Goal: Information Seeking & Learning: Understand process/instructions

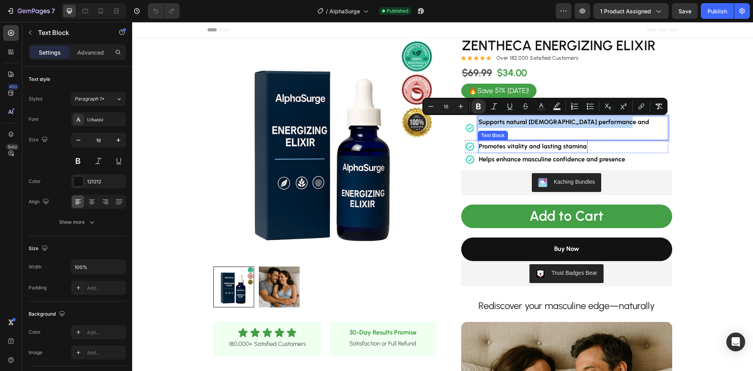
click at [550, 142] on strong "Promotes vitality and lasting stamina" at bounding box center [533, 145] width 108 height 7
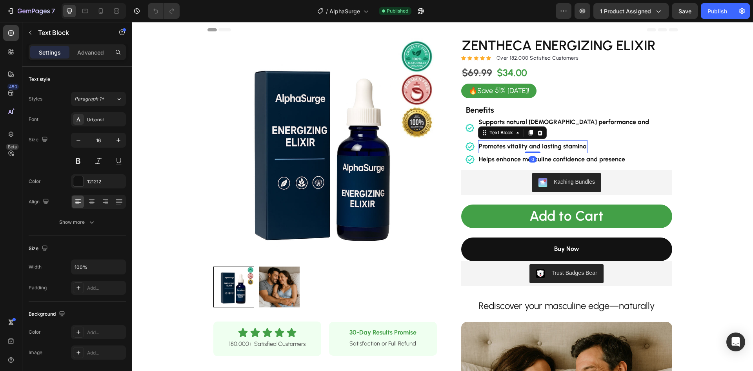
click at [550, 142] on strong "Promotes vitality and lasting stamina" at bounding box center [533, 145] width 108 height 7
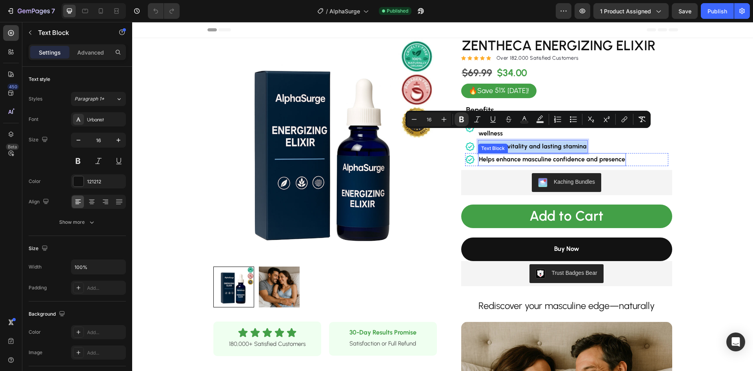
click at [552, 155] on strong "Helps enhance masculine confidence and presence" at bounding box center [552, 158] width 146 height 7
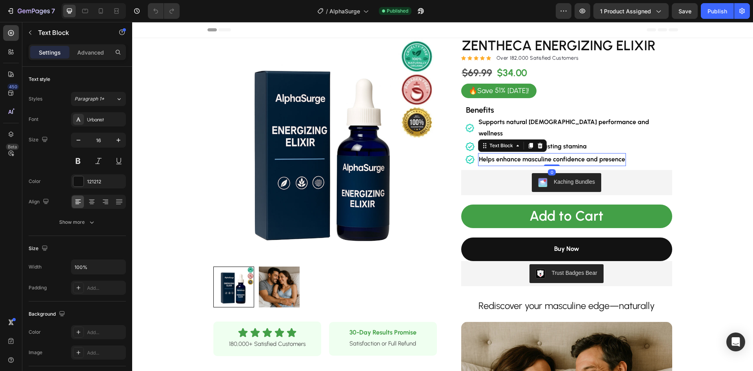
click at [552, 155] on strong "Helps enhance masculine confidence and presence" at bounding box center [552, 158] width 146 height 7
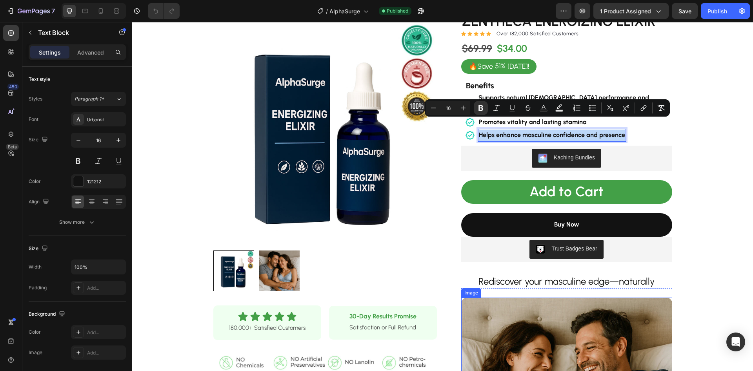
scroll to position [118, 0]
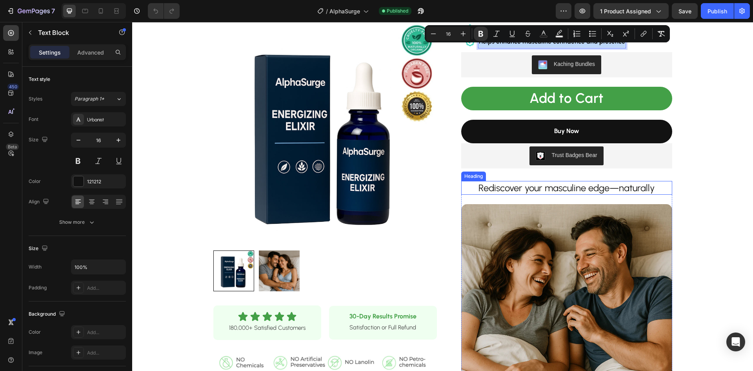
click at [586, 181] on h2 "Rediscover your masculine edge—naturally" at bounding box center [566, 188] width 211 height 14
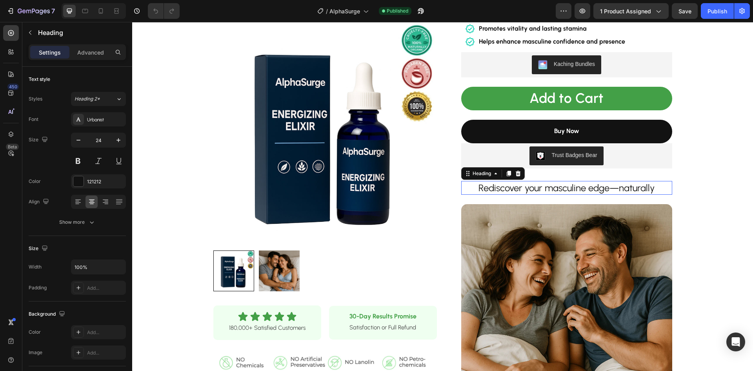
click at [586, 181] on h2 "Rediscover your masculine edge—naturally" at bounding box center [566, 188] width 211 height 14
click at [586, 182] on p "Rediscover your masculine edge—naturally" at bounding box center [566, 188] width 209 height 12
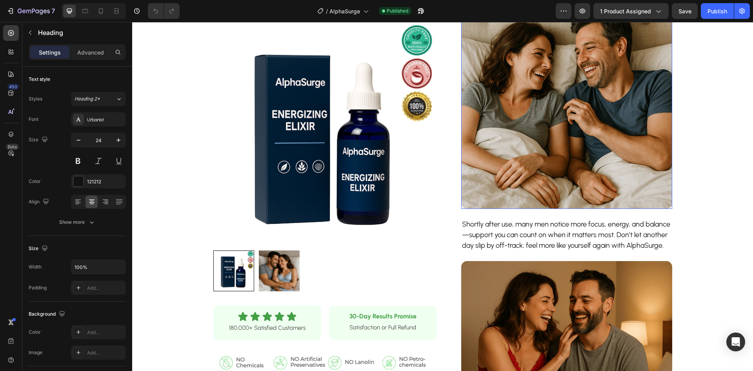
scroll to position [392, 0]
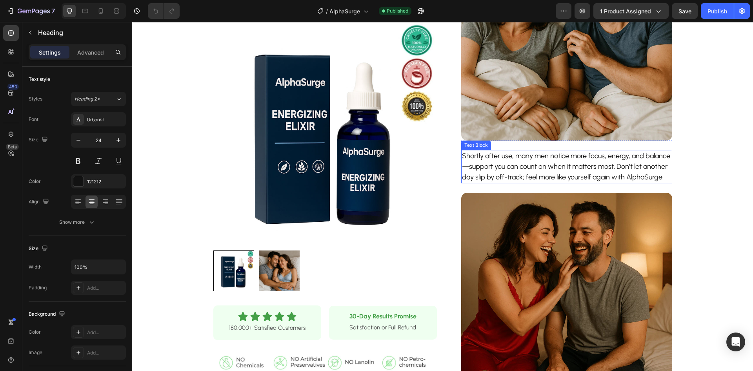
click at [571, 161] on p "Shortly after use, many men notice more focus, energy, and balance—support you …" at bounding box center [566, 167] width 209 height 32
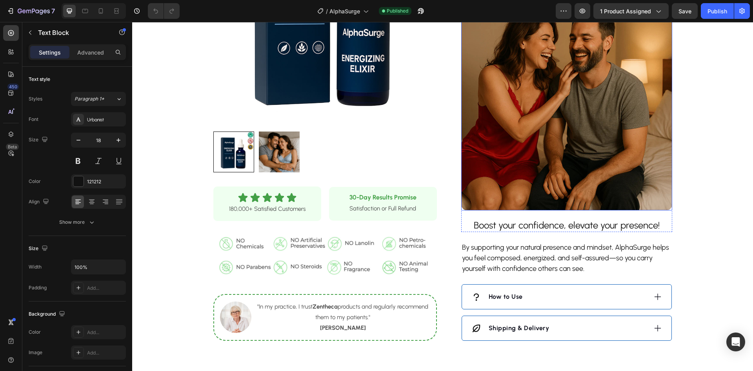
scroll to position [627, 0]
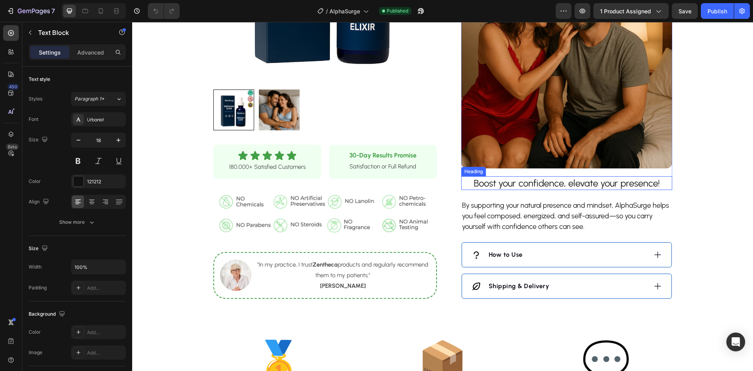
click at [540, 185] on h2 "Boost your confidence, elevate your presence!" at bounding box center [566, 183] width 211 height 14
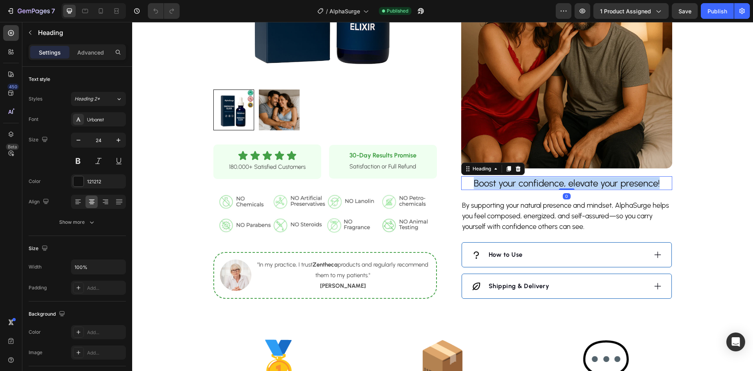
click at [540, 185] on p "Boost your confidence, elevate your presence!" at bounding box center [566, 183] width 209 height 12
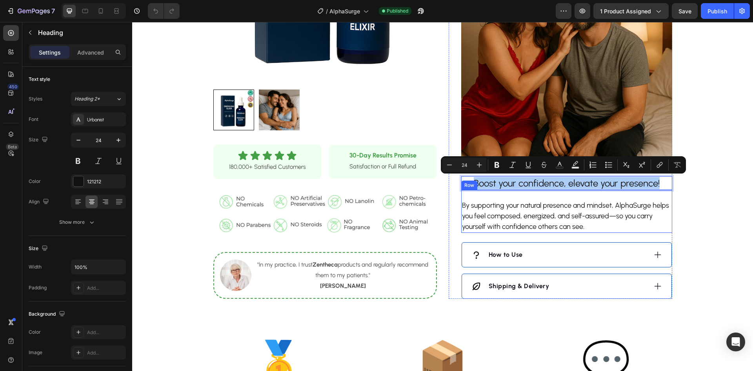
click at [548, 210] on p "By supporting your natural presence and mindset, AlphaSurge helps you feel comp…" at bounding box center [566, 216] width 209 height 32
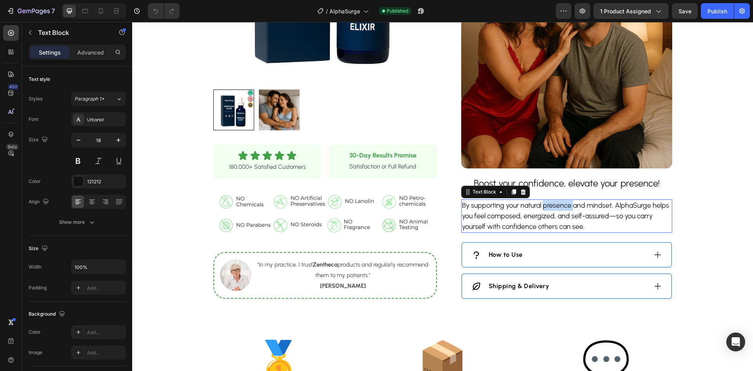
click at [548, 210] on p "By supporting your natural presence and mindset, AlphaSurge helps you feel comp…" at bounding box center [566, 216] width 209 height 32
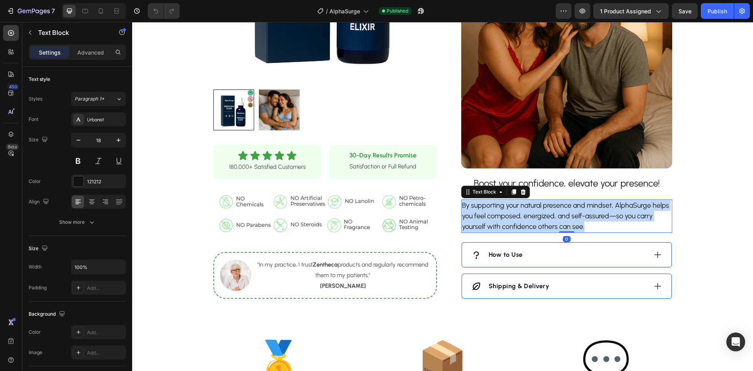
click at [548, 210] on p "By supporting your natural presence and mindset, AlphaSurge helps you feel comp…" at bounding box center [566, 216] width 209 height 32
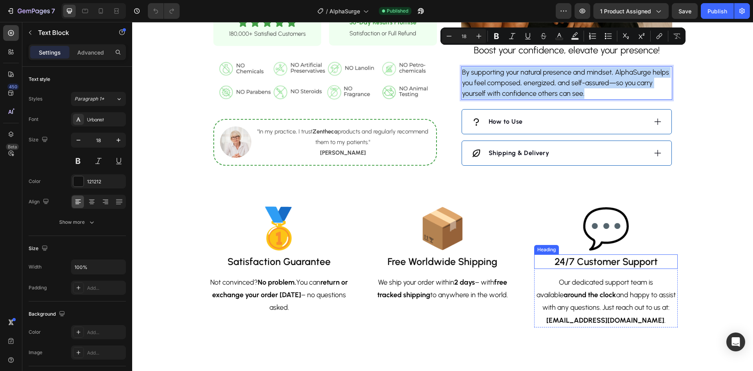
scroll to position [745, 0]
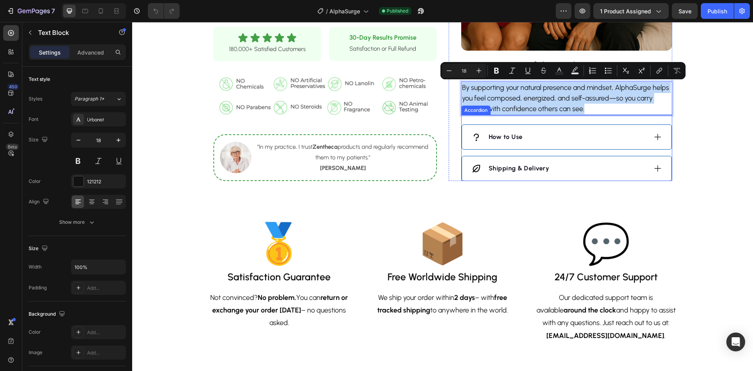
click at [548, 140] on div "How to Use" at bounding box center [559, 137] width 176 height 12
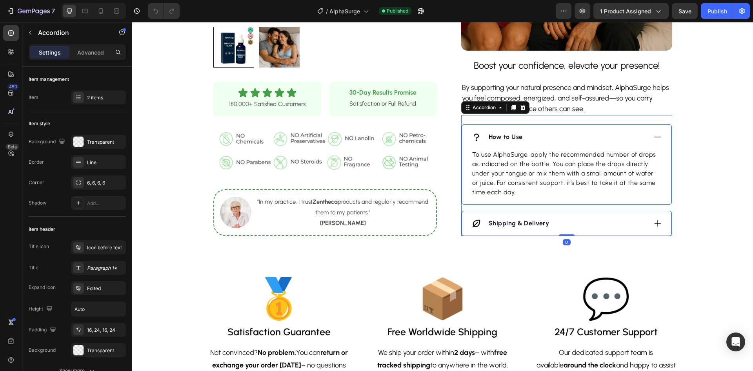
click at [497, 138] on strong "How to Use" at bounding box center [506, 136] width 34 height 7
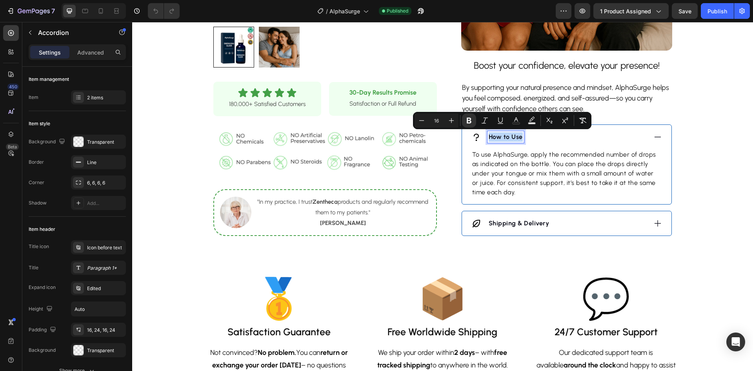
copy strong "How to Use"
click at [514, 173] on p "To use AlphaSurge, apply the recommended number of drops as indicated on the bo…" at bounding box center [566, 173] width 189 height 47
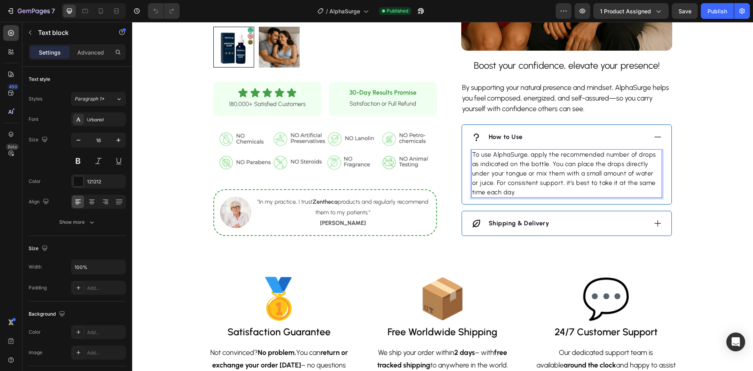
click at [567, 176] on p "To use AlphaSurge, apply the recommended number of drops as indicated on the bo…" at bounding box center [566, 173] width 189 height 47
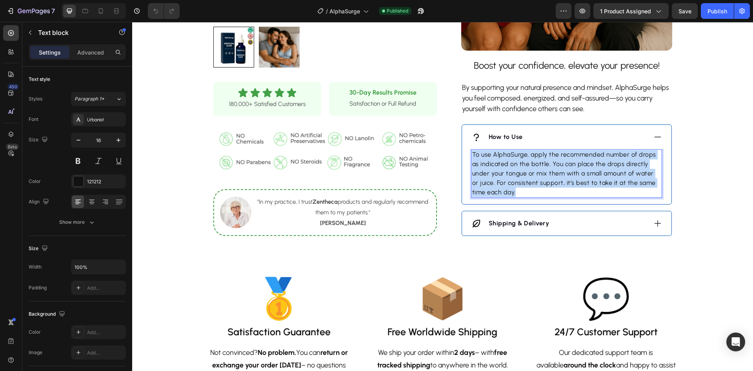
click at [567, 176] on p "To use AlphaSurge, apply the recommended number of drops as indicated on the bo…" at bounding box center [566, 173] width 189 height 47
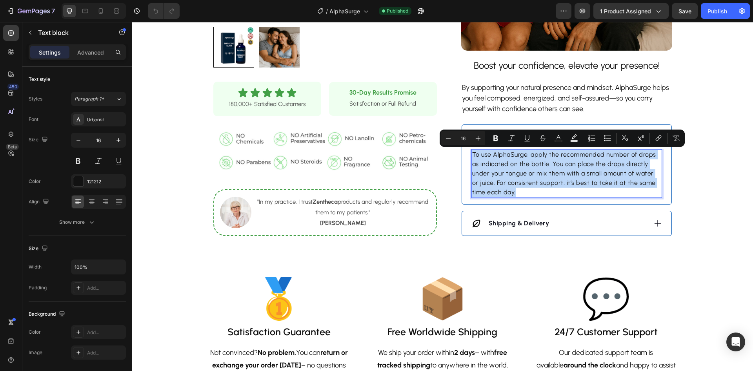
copy p "To use AlphaSurge, apply the recommended number of drops as indicated on the bo…"
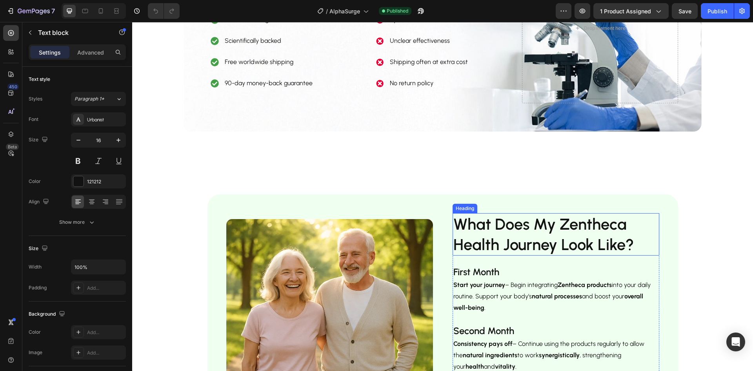
scroll to position [1372, 0]
